Goal: Check status: Check status

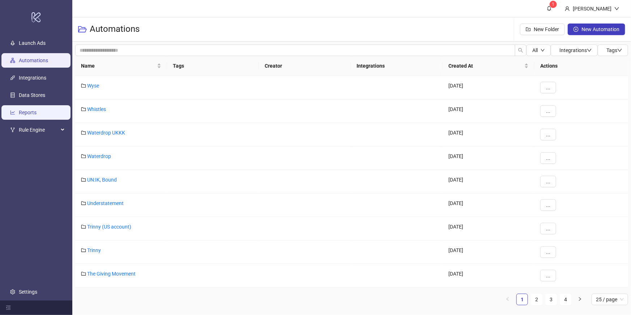
click at [36, 115] on link "Reports" at bounding box center [28, 113] width 18 height 6
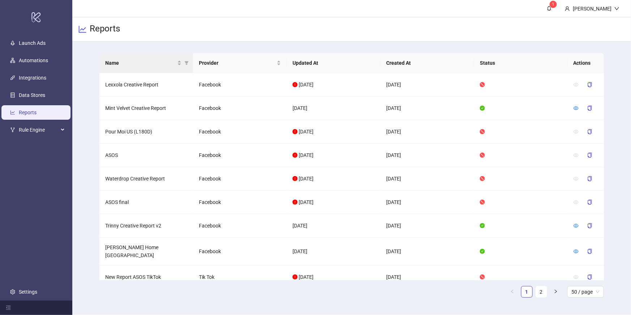
click at [142, 69] on th "Name" at bounding box center [146, 63] width 94 height 20
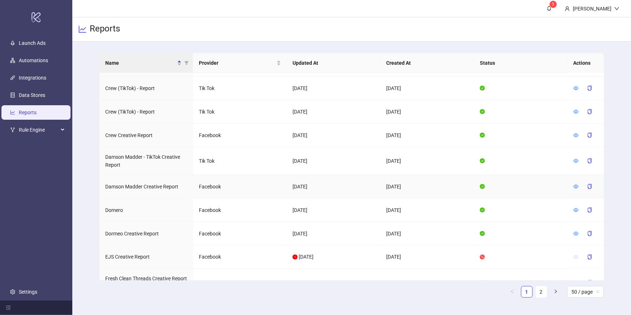
scroll to position [517, 0]
click at [577, 232] on icon "eye" at bounding box center [576, 234] width 5 height 4
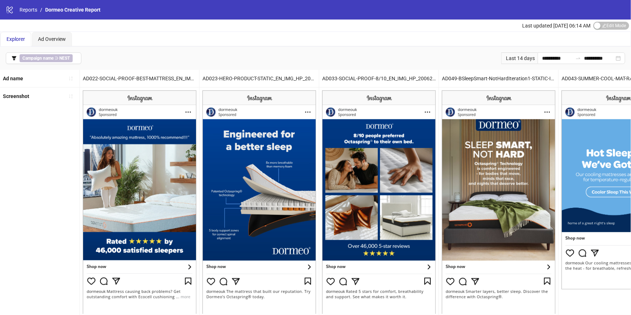
click at [513, 61] on div "Last 14 days" at bounding box center [519, 58] width 37 height 12
click at [514, 57] on div "Last 14 days" at bounding box center [519, 58] width 37 height 12
click at [619, 58] on div "**********" at bounding box center [582, 58] width 88 height 12
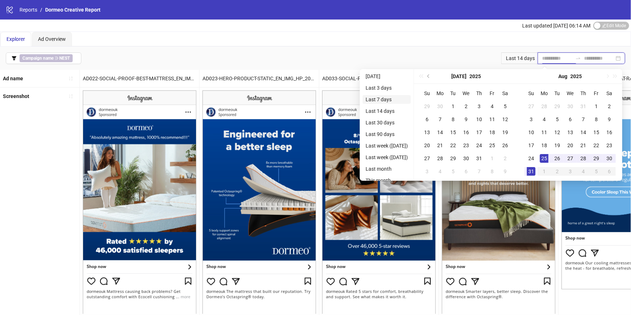
type input "**********"
click at [378, 100] on li "Last 7 days" at bounding box center [387, 99] width 48 height 9
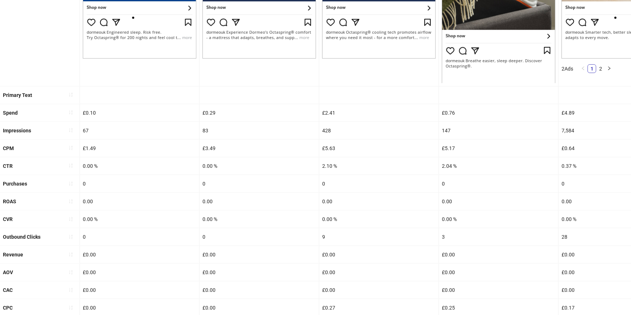
scroll to position [232, 0]
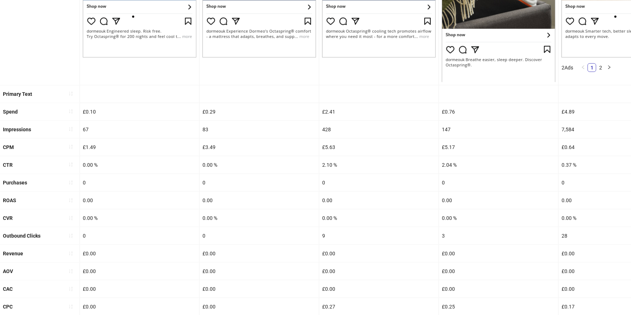
click at [48, 184] on div "Purchases" at bounding box center [40, 182] width 80 height 17
click at [72, 181] on icon "sort-ascending" at bounding box center [71, 183] width 4 height 4
click at [73, 183] on button "button" at bounding box center [71, 183] width 12 height 12
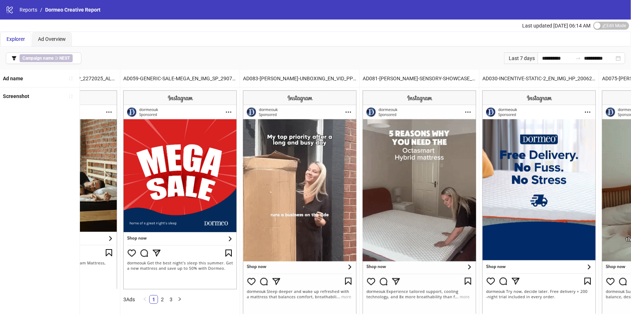
scroll to position [0, 199]
